Goal: Navigation & Orientation: Find specific page/section

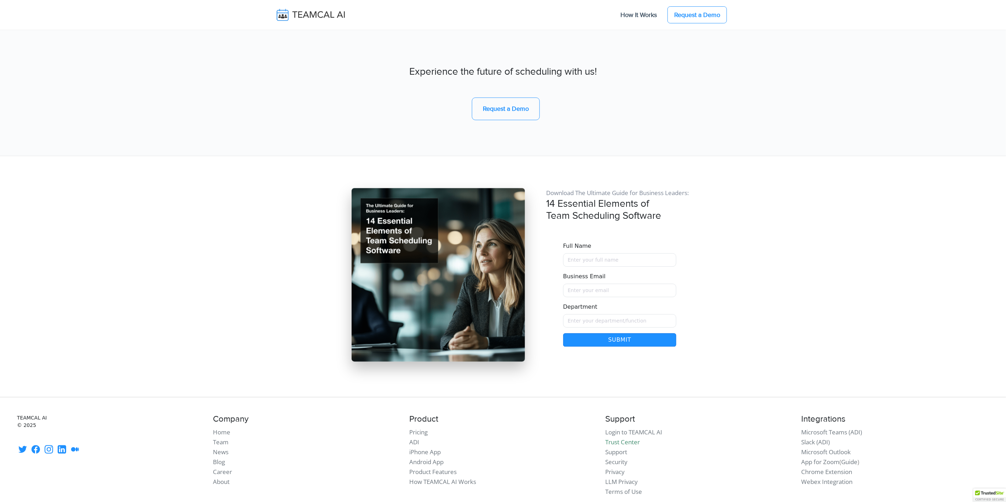
scroll to position [5947, 0]
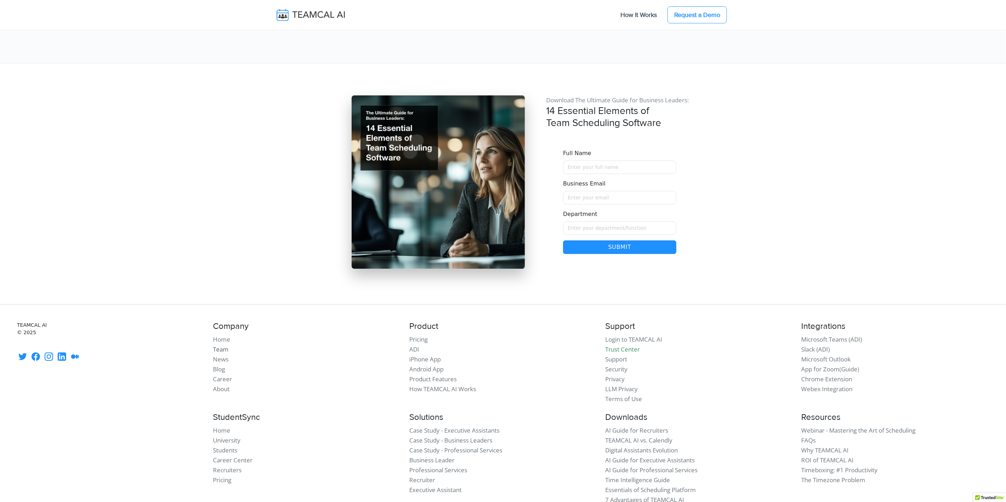
click at [221, 345] on link "Team" at bounding box center [221, 349] width 16 height 8
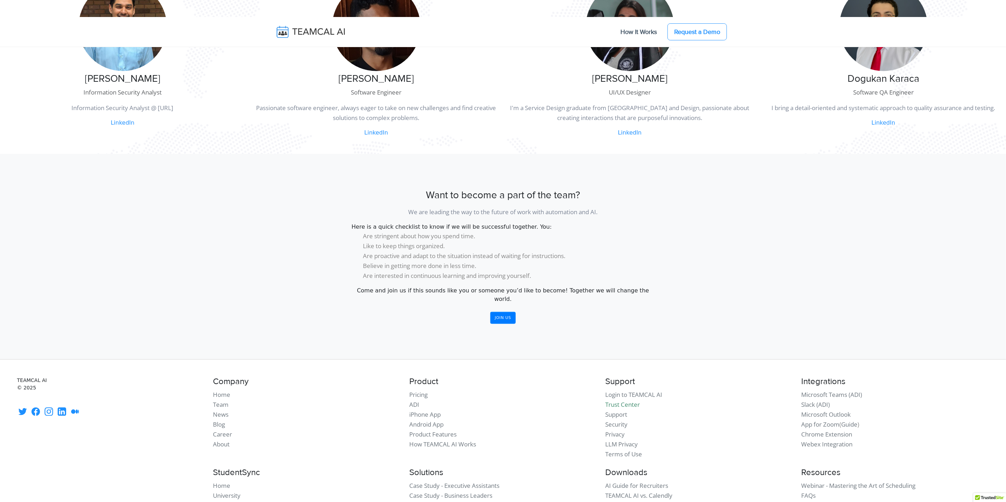
scroll to position [407, 0]
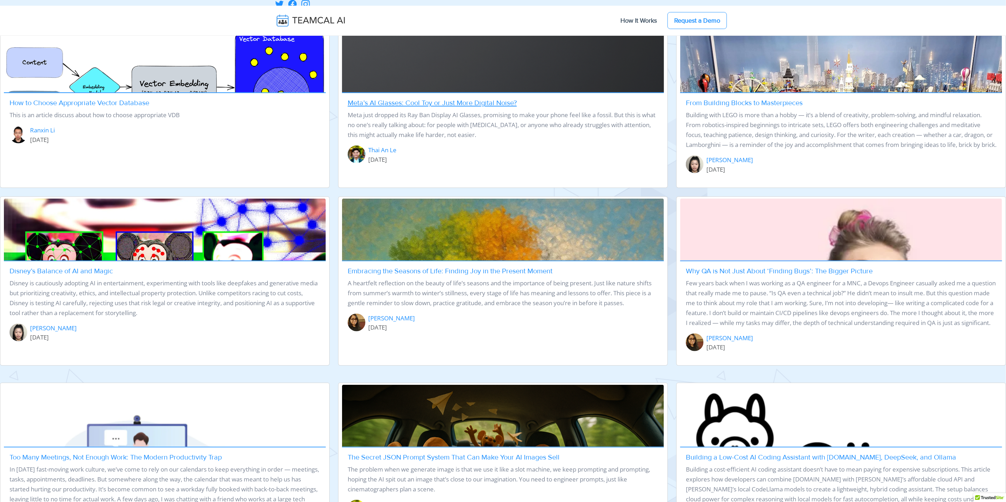
scroll to position [835, 0]
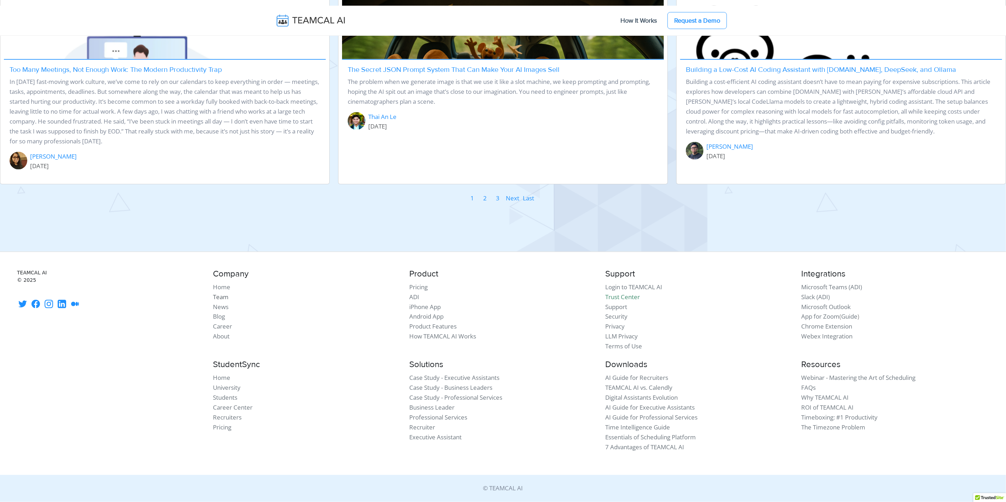
click at [220, 294] on link "Team" at bounding box center [221, 297] width 16 height 8
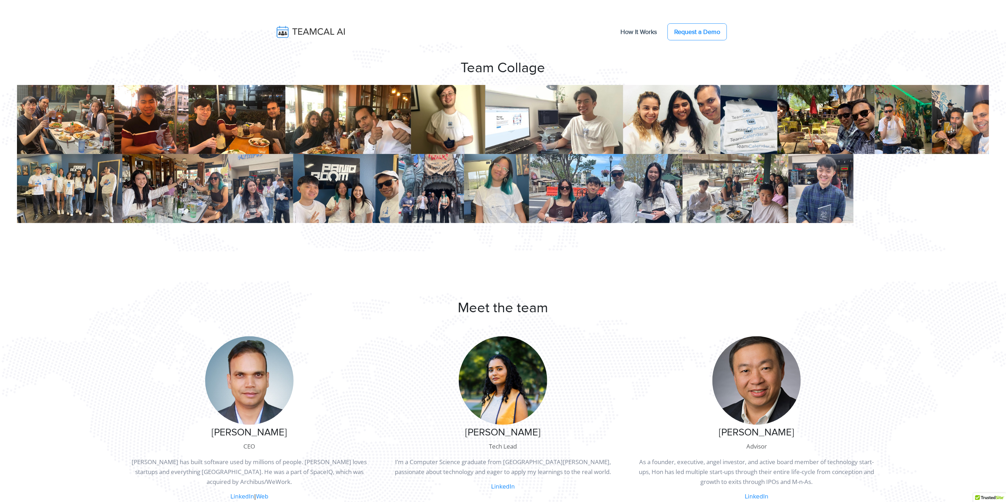
scroll to position [633, 0]
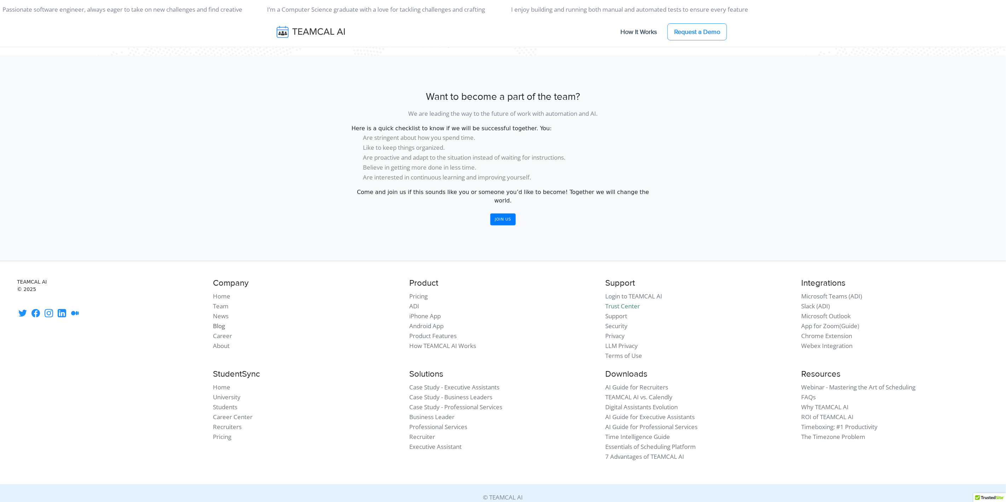
click at [217, 322] on link "Blog" at bounding box center [219, 326] width 12 height 8
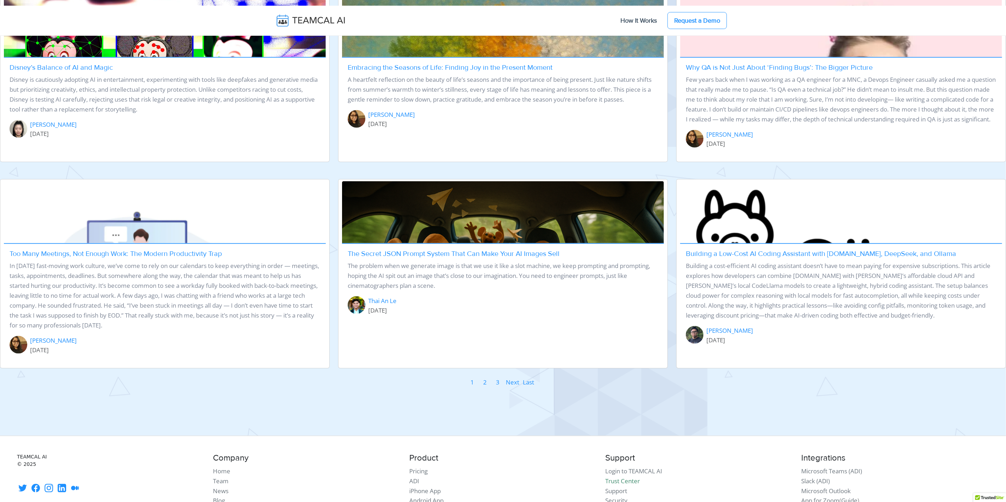
scroll to position [703, 0]
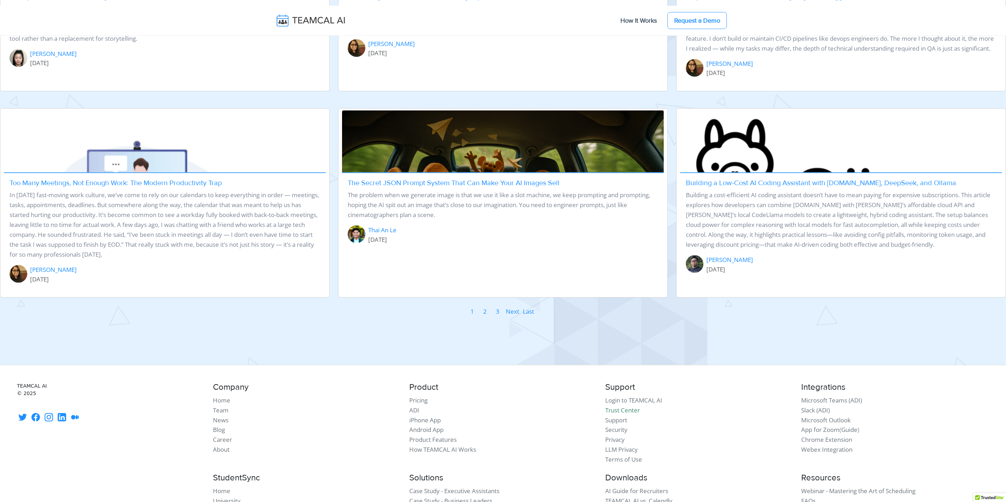
click at [485, 317] on link "2" at bounding box center [485, 311] width 4 height 11
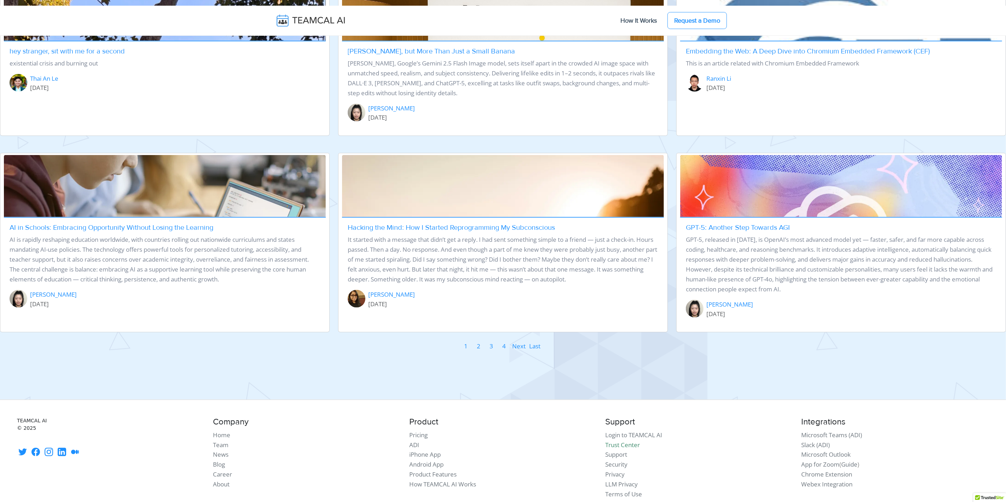
scroll to position [794, 0]
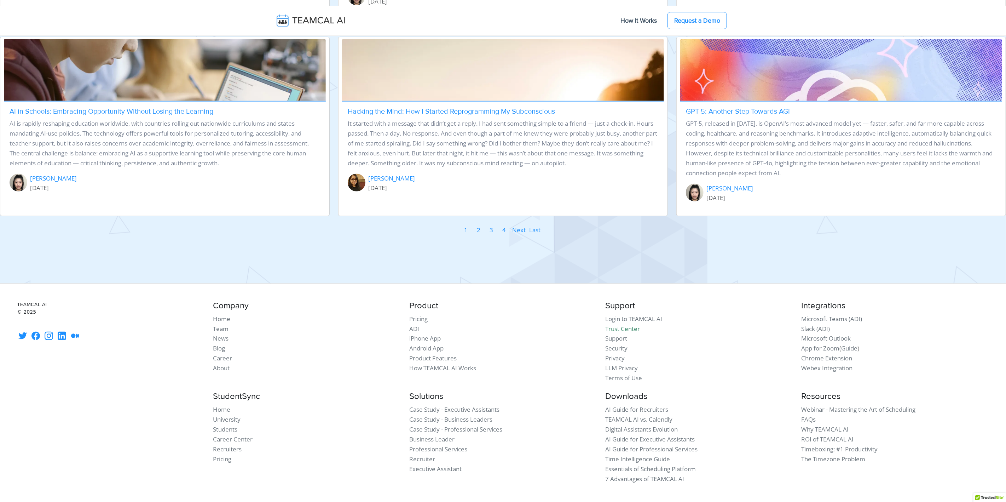
click at [491, 230] on link "3" at bounding box center [491, 230] width 4 height 11
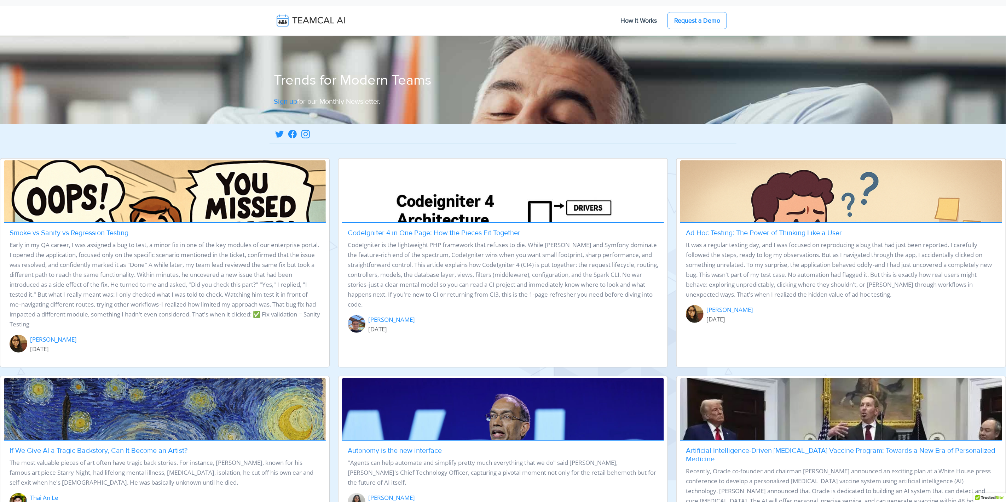
scroll to position [302, 0]
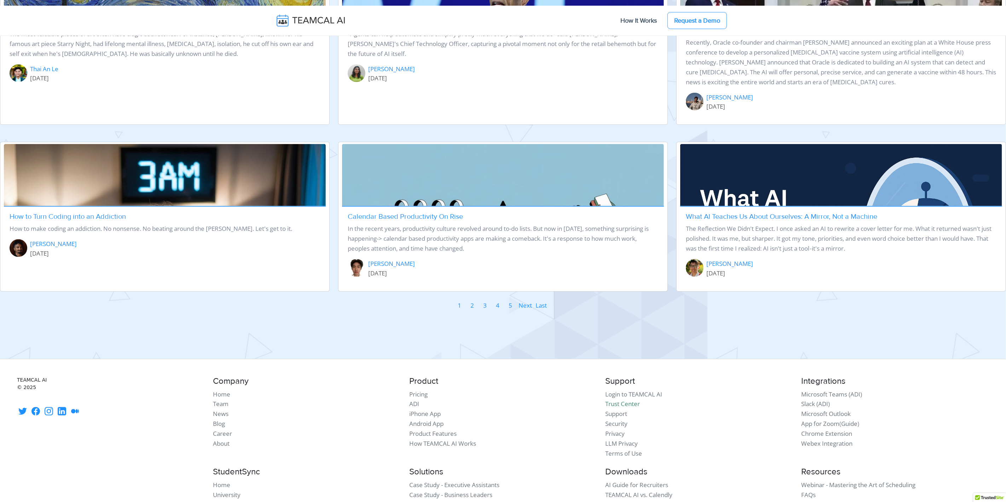
scroll to position [825, 0]
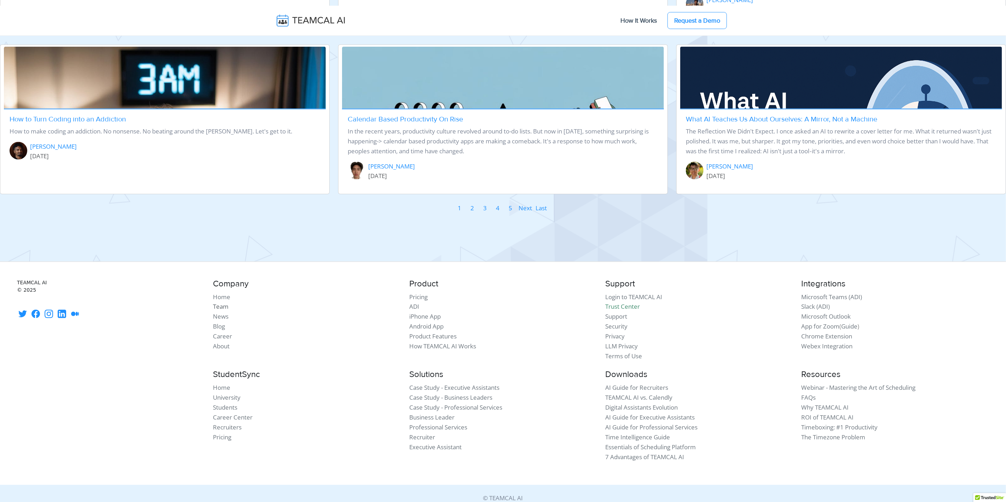
click at [222, 303] on link "Team" at bounding box center [221, 307] width 16 height 8
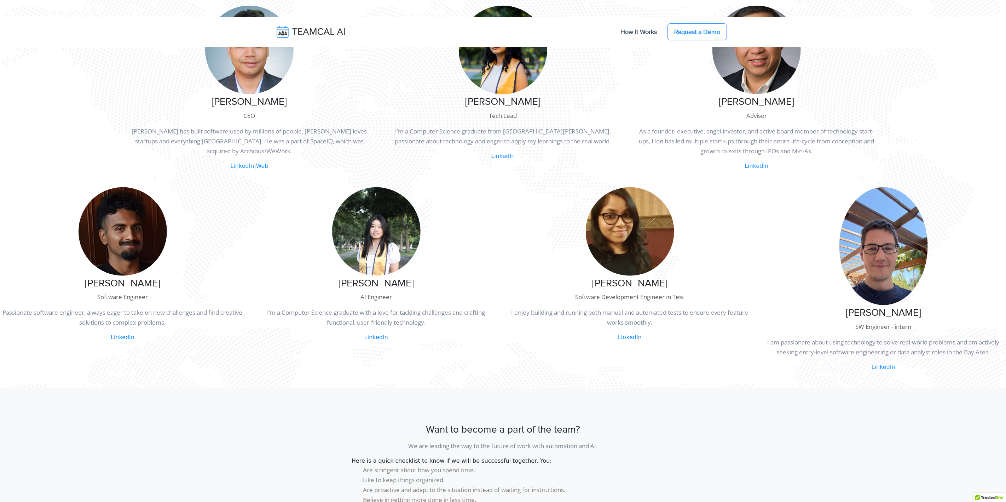
scroll to position [333, 0]
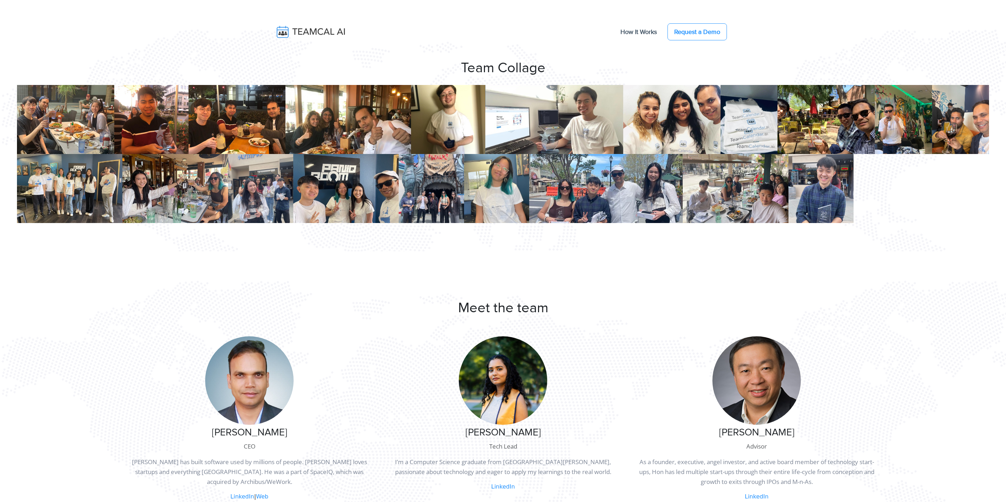
scroll to position [333, 0]
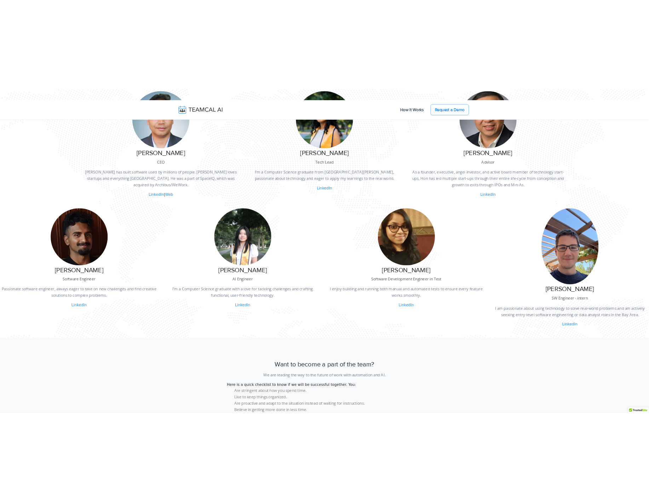
scroll to position [402, 0]
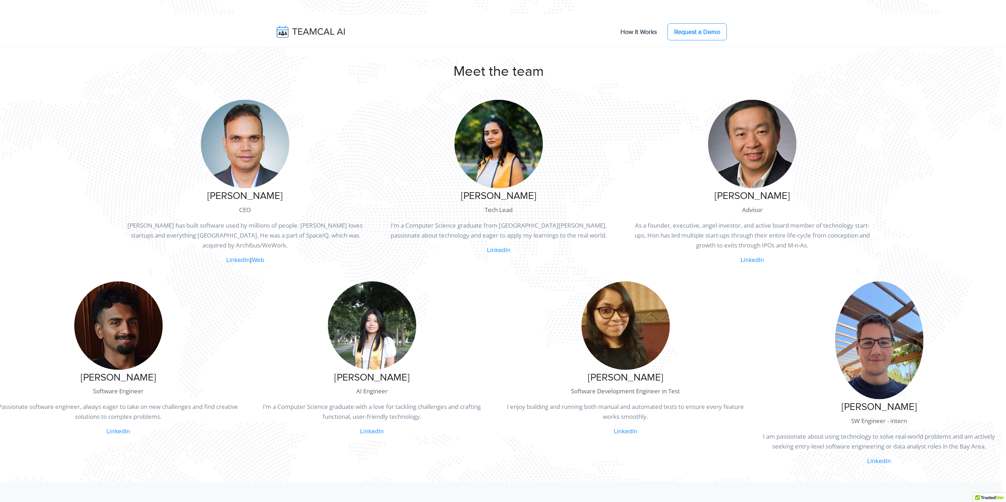
scroll to position [237, 4]
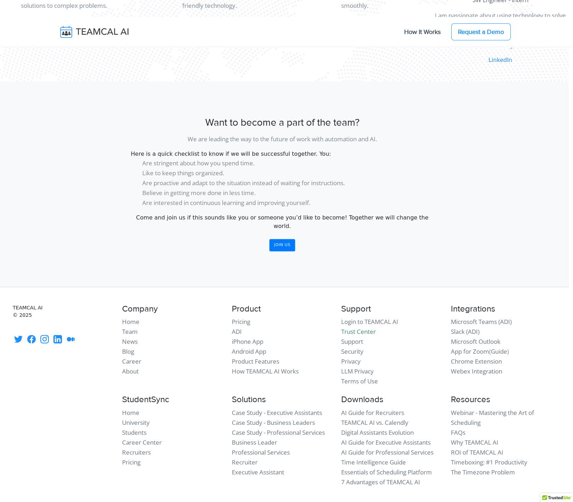
scroll to position [0, 4]
